Goal: Information Seeking & Learning: Check status

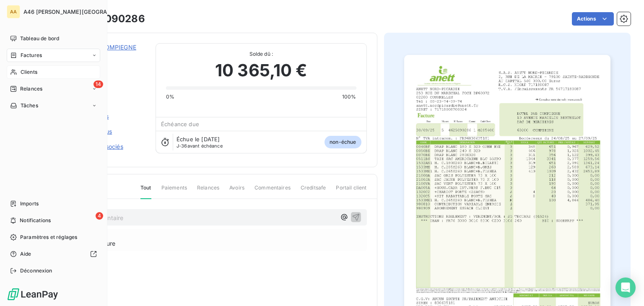
click at [30, 74] on span "Clients" at bounding box center [29, 72] width 17 height 8
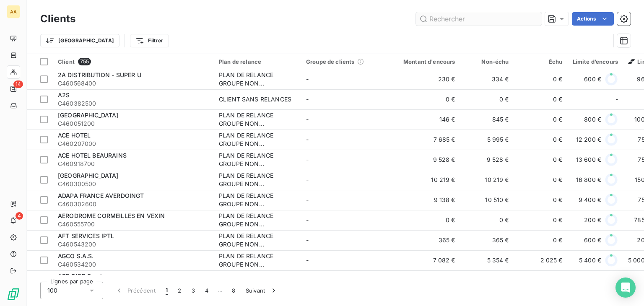
click at [456, 17] on input "text" at bounding box center [479, 18] width 126 height 13
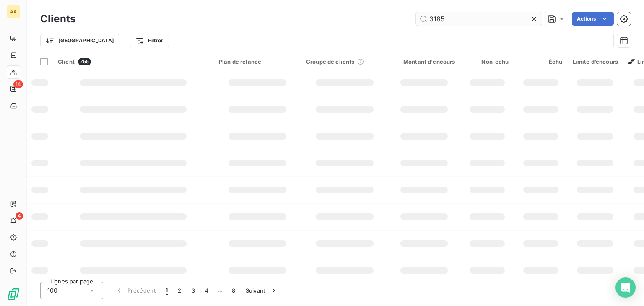
type input "3185"
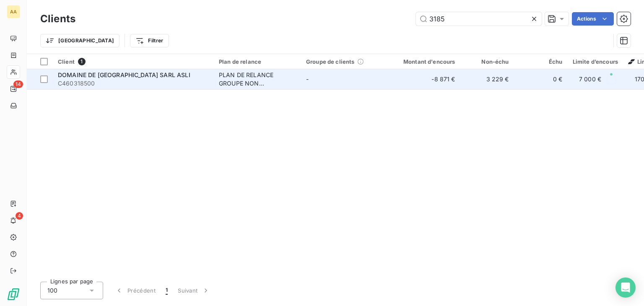
click at [160, 83] on span "C460318500" at bounding box center [133, 83] width 151 height 8
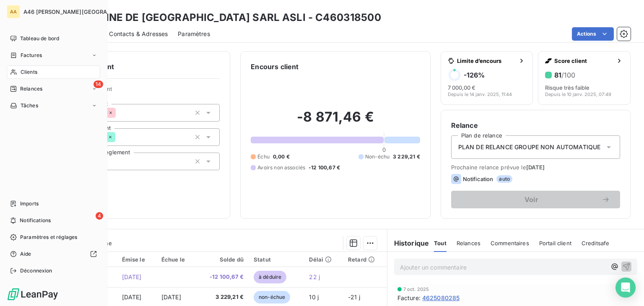
click at [21, 74] on span "Clients" at bounding box center [29, 72] width 17 height 8
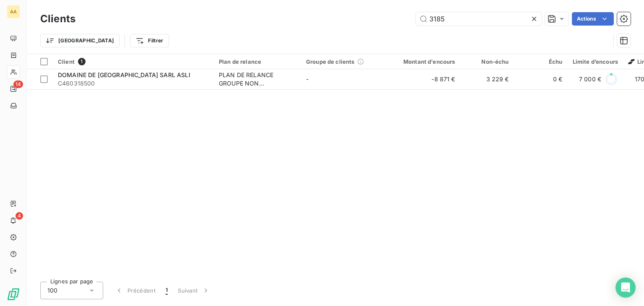
drag, startPoint x: 451, startPoint y: 16, endPoint x: 409, endPoint y: 23, distance: 42.2
click at [409, 23] on div "3185 Actions" at bounding box center [358, 18] width 545 height 13
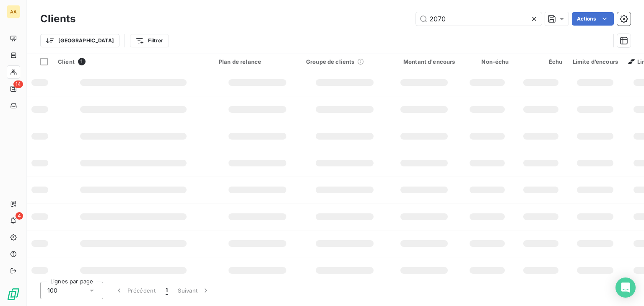
type input "2070"
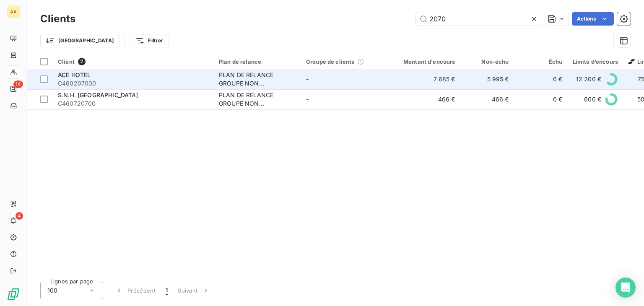
click at [230, 74] on div "PLAN DE RELANCE GROUPE NON AUTOMATIQUE" at bounding box center [257, 79] width 77 height 17
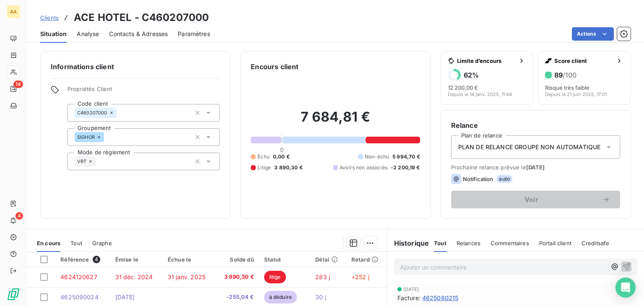
scroll to position [84, 0]
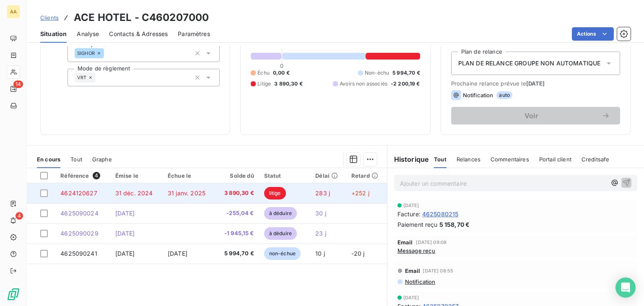
click at [273, 193] on span "litige" at bounding box center [275, 193] width 22 height 13
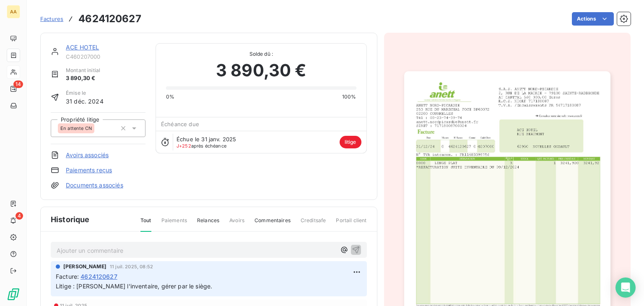
click at [488, 182] on img "button" at bounding box center [507, 217] width 206 height 292
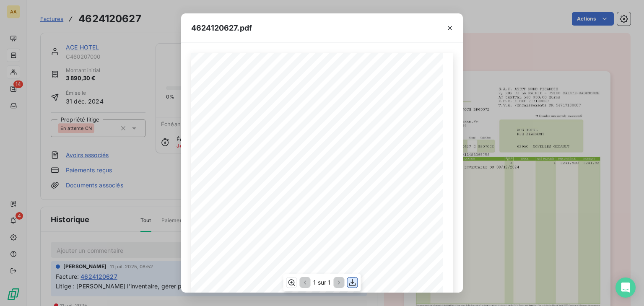
click at [353, 282] on icon "button" at bounding box center [352, 282] width 7 height 7
drag, startPoint x: 448, startPoint y: 27, endPoint x: 440, endPoint y: 34, distance: 10.4
click at [448, 27] on icon "button" at bounding box center [450, 28] width 8 height 8
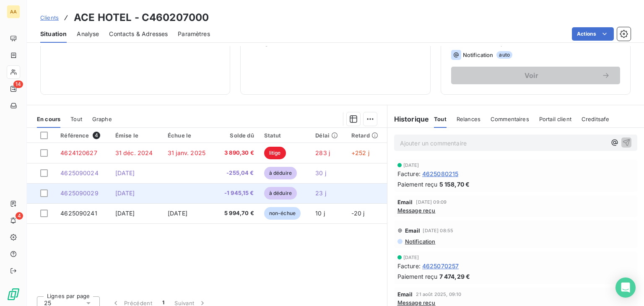
scroll to position [126, 0]
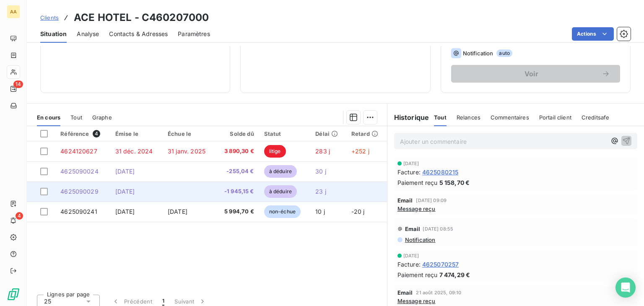
click at [272, 191] on span "à déduire" at bounding box center [280, 191] width 33 height 13
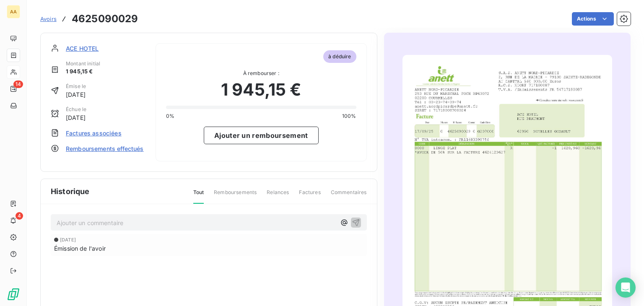
click at [476, 187] on img "button" at bounding box center [507, 203] width 210 height 296
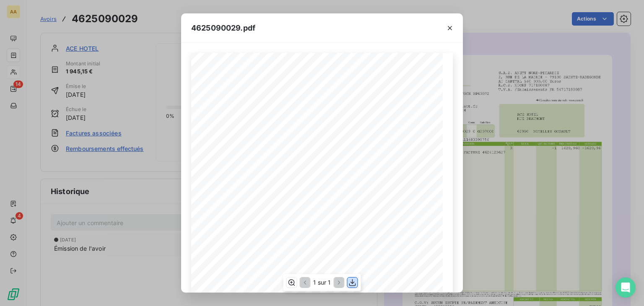
drag, startPoint x: 353, startPoint y: 282, endPoint x: 355, endPoint y: 275, distance: 7.4
click at [353, 281] on icon "button" at bounding box center [352, 282] width 8 height 8
click at [448, 29] on icon "button" at bounding box center [450, 28] width 4 height 4
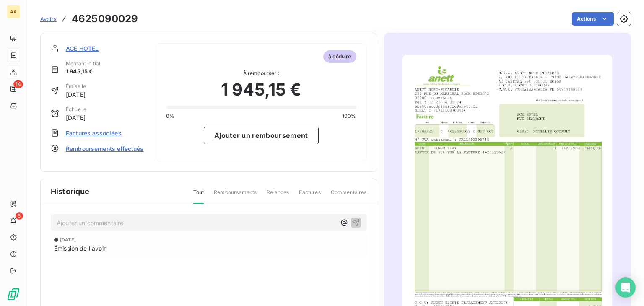
click at [393, 34] on div at bounding box center [507, 203] width 247 height 341
